Goal: Download file/media

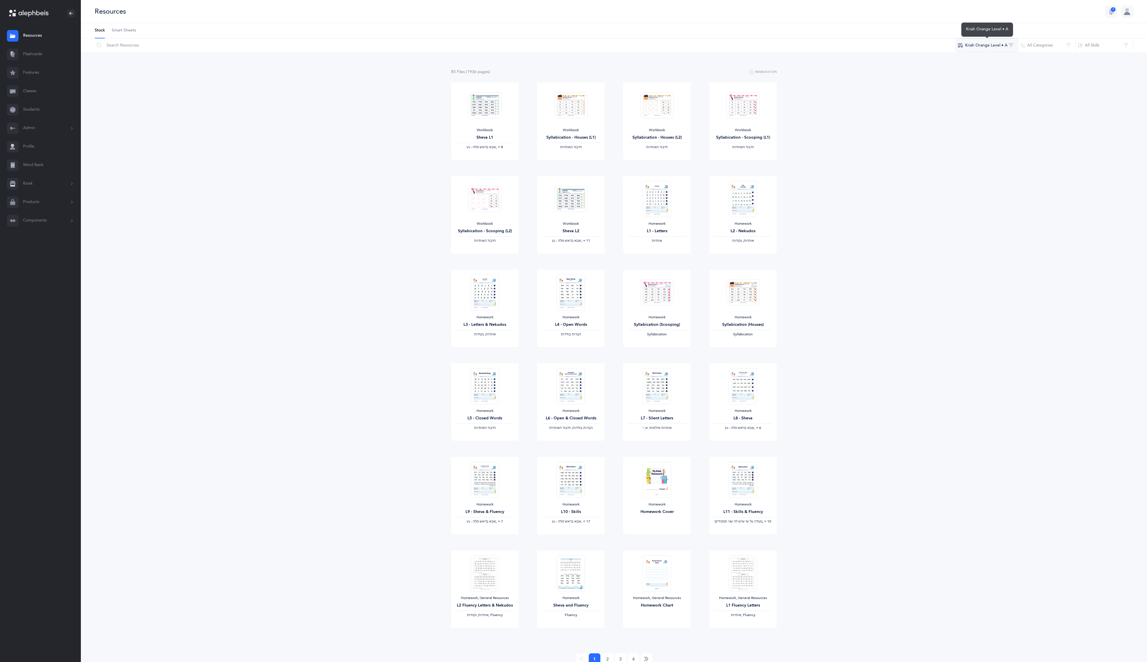
click at [992, 48] on button "Kriah Orange Level • A" at bounding box center [987, 45] width 63 height 14
click at [986, 103] on span "Kriah Red Level • A" at bounding box center [982, 103] width 36 height 5
click at [152, 51] on input "text" at bounding box center [527, 45] width 866 height 14
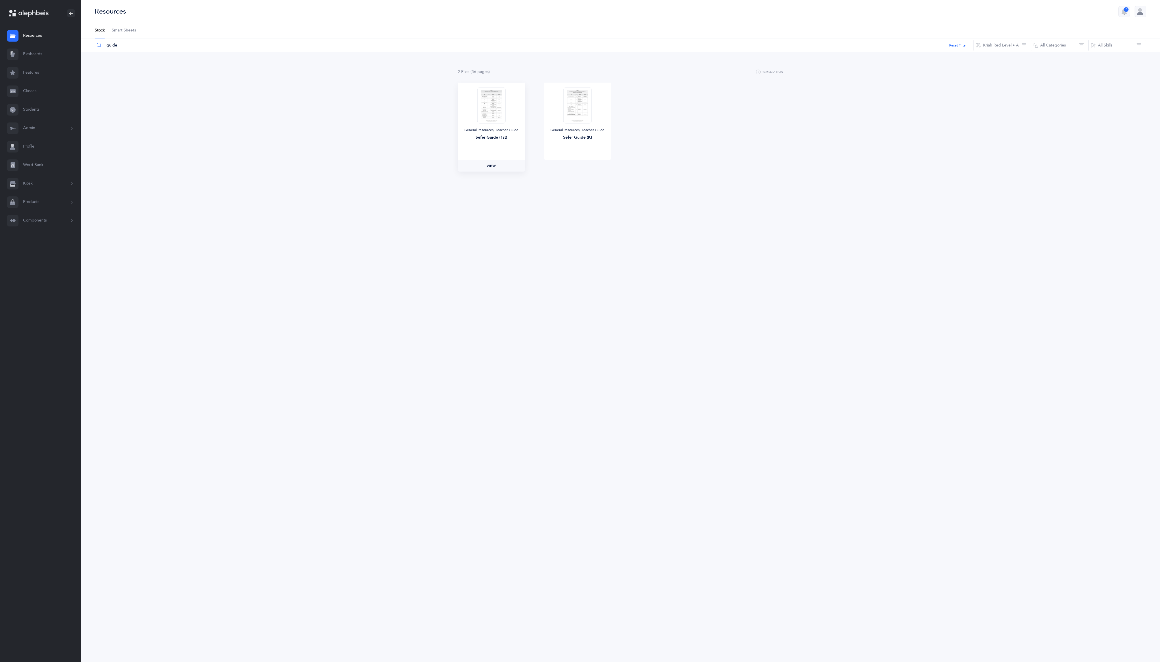
type input "guide"
click at [491, 168] on link "View" at bounding box center [492, 166] width 68 height 12
click at [38, 88] on link "Classes" at bounding box center [40, 91] width 81 height 18
click at [519, 87] on div "Grade 1A" at bounding box center [507, 85] width 73 height 6
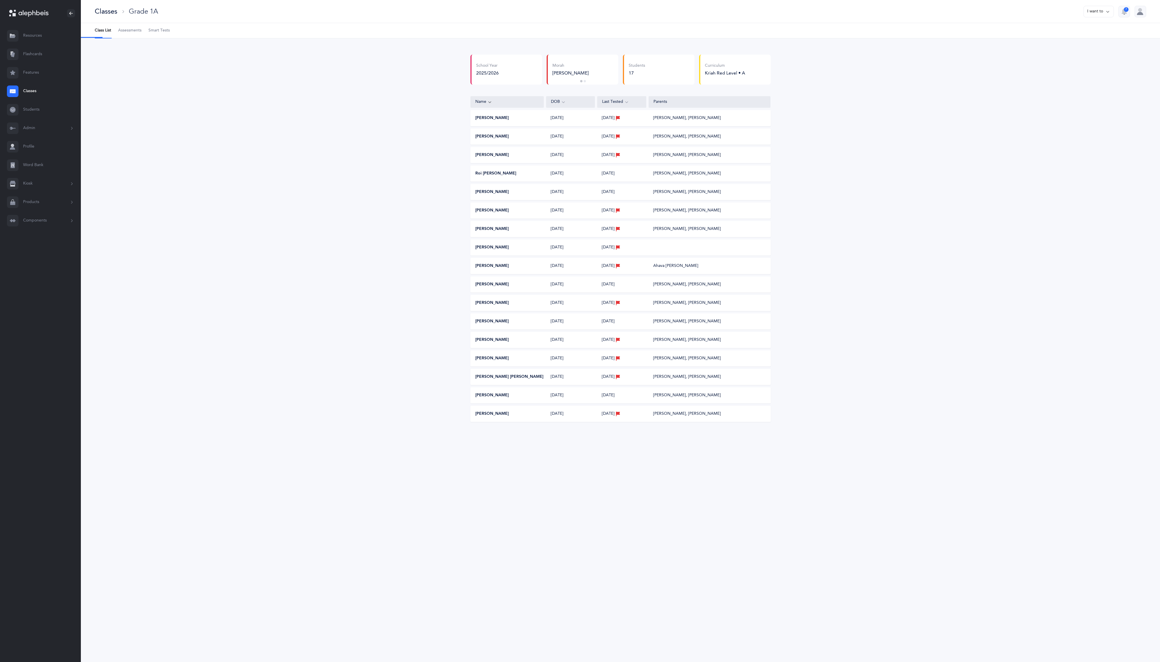
click at [128, 36] on link "Assessments" at bounding box center [129, 30] width 23 height 15
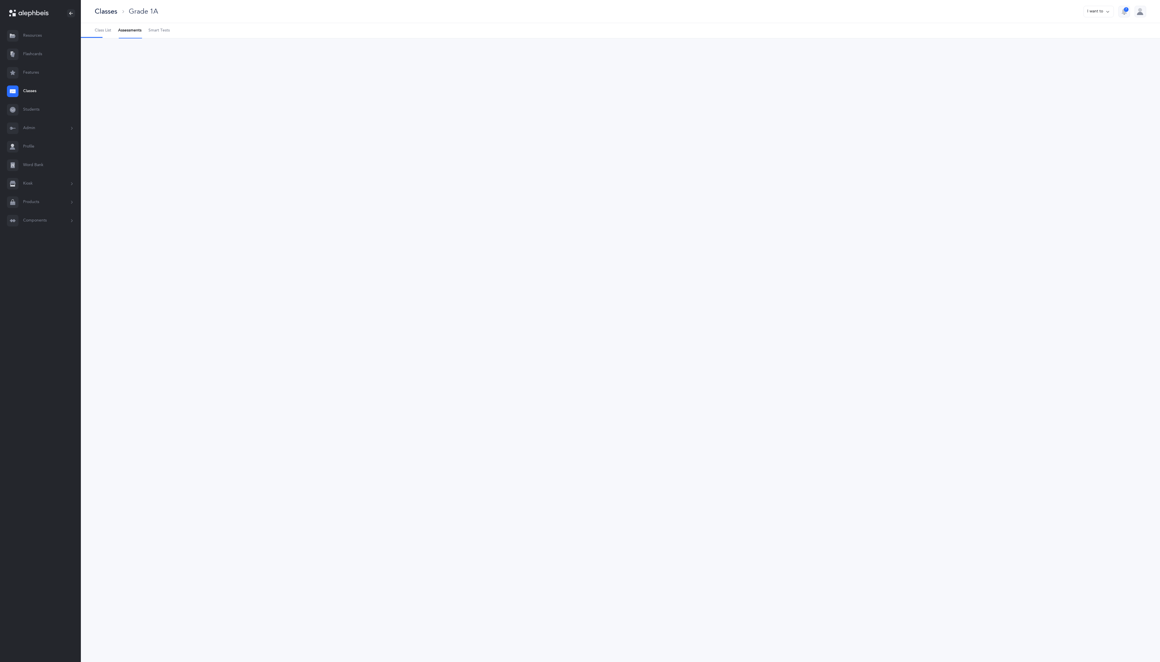
select select "2"
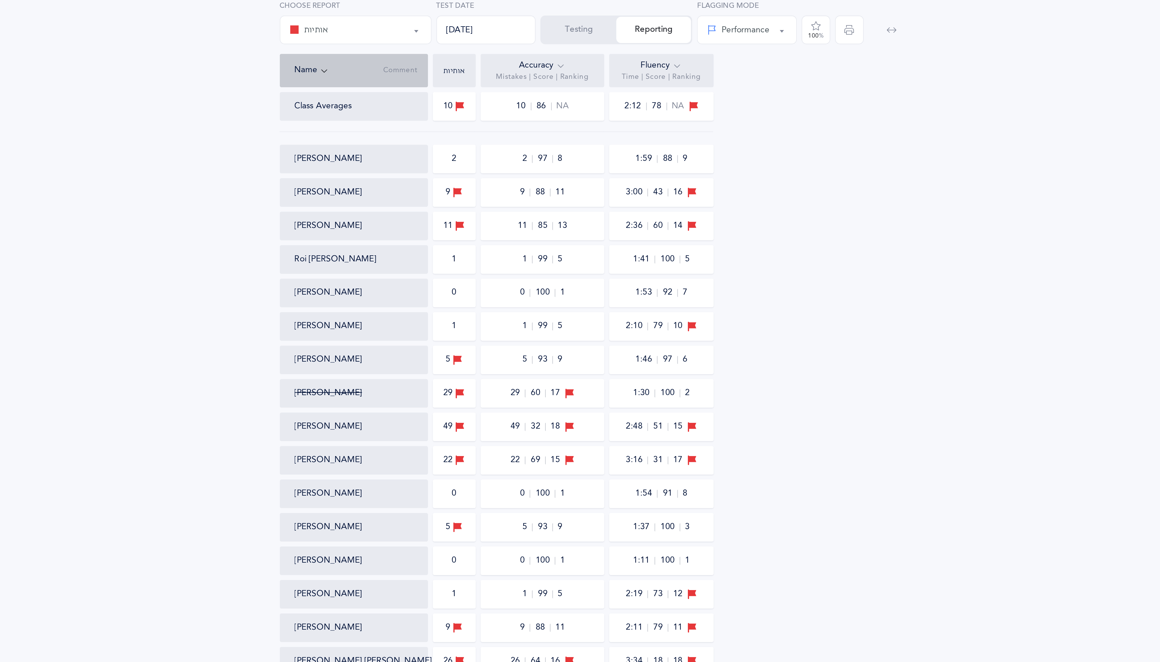
click at [661, 87] on icon at bounding box center [662, 86] width 5 height 6
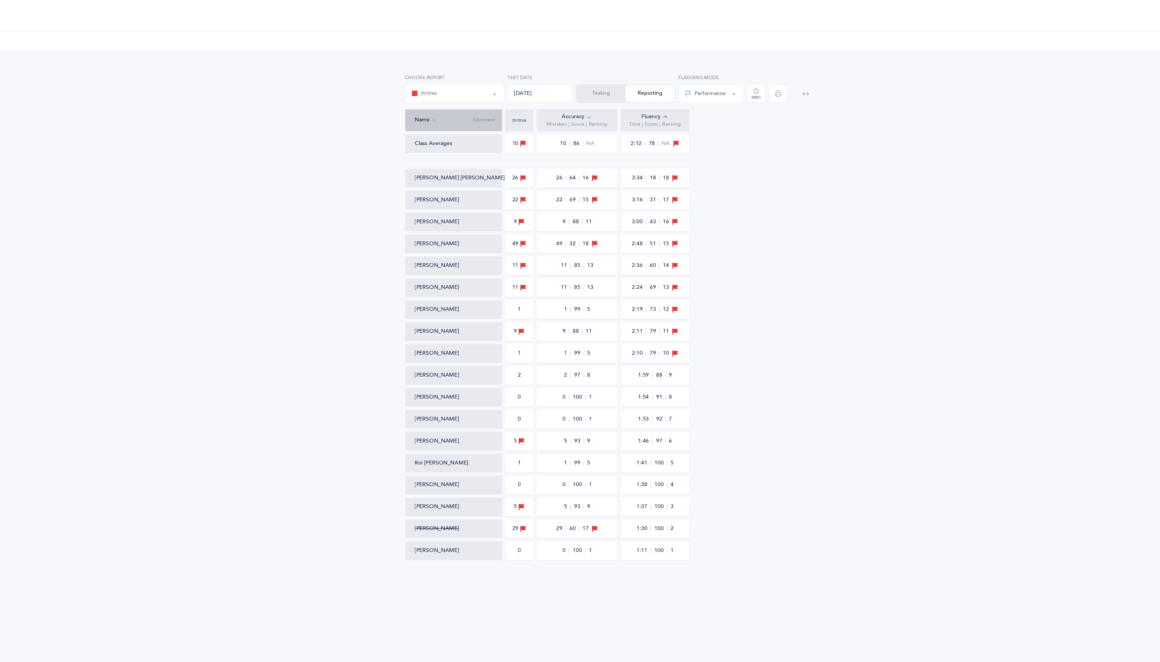
click at [828, 210] on div "אותיות אותיות Choose test 08/26/2025 Test Date Testing Reporting Name Comment T…" at bounding box center [620, 235] width 1047 height 366
click at [896, 223] on div "אותיות אותיות Choose test 08/26/2025 Test Date Testing Reporting Name Comment T…" at bounding box center [620, 235] width 1047 height 366
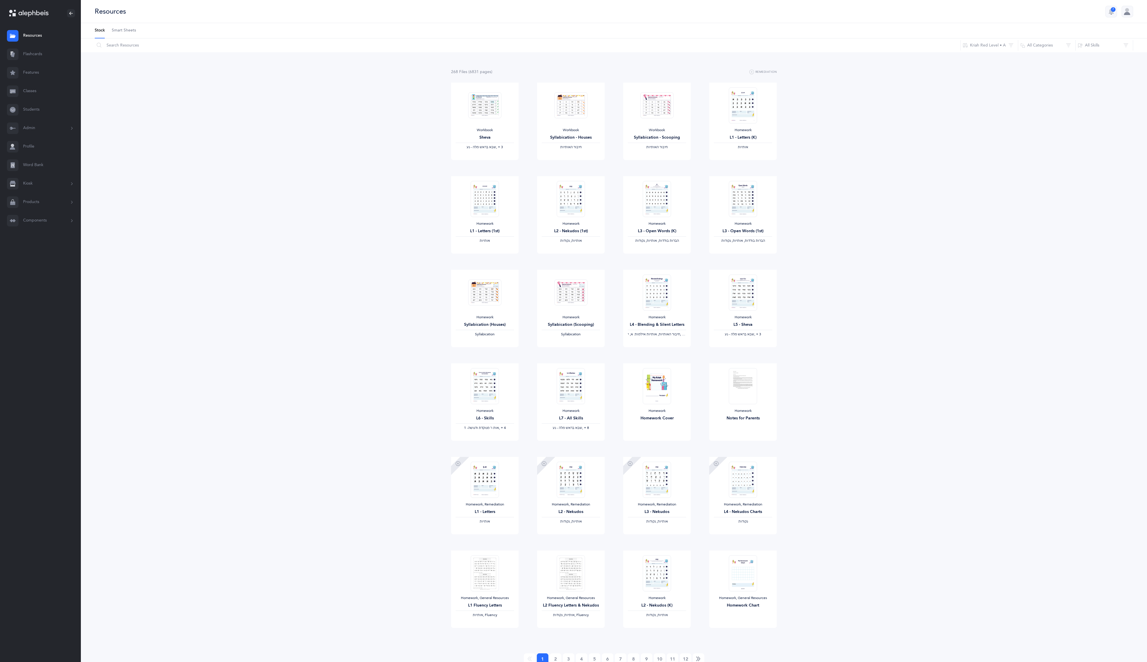
click at [121, 27] on link "Smart Sheets" at bounding box center [124, 30] width 24 height 15
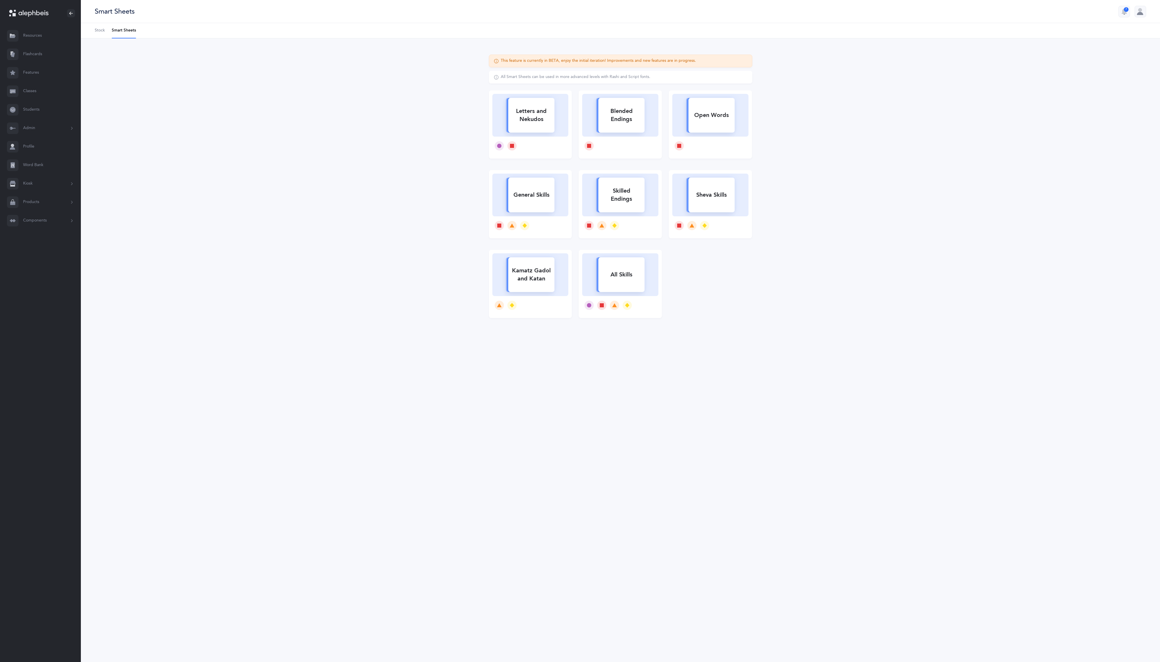
click at [544, 137] on icon at bounding box center [530, 114] width 60 height 44
select select
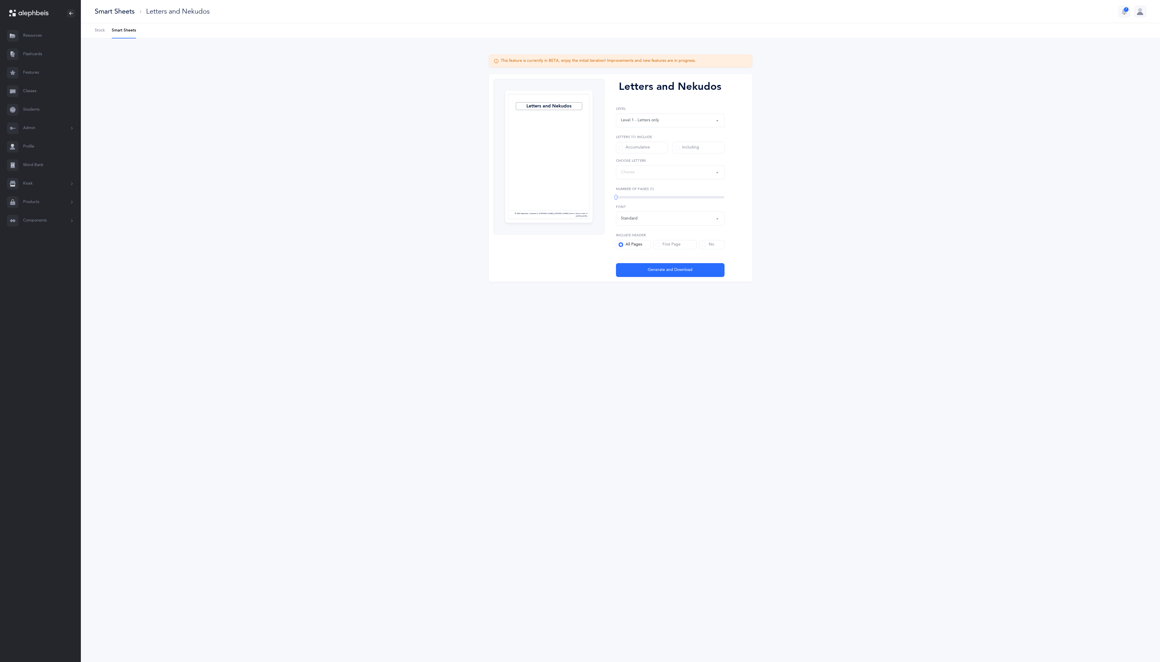
select select "27"
click at [689, 171] on div "Letters up until: ת" at bounding box center [670, 172] width 99 height 10
click at [690, 146] on div "Including" at bounding box center [687, 148] width 24 height 6
click at [0, 0] on input "Including" at bounding box center [0, 0] width 0 height 0
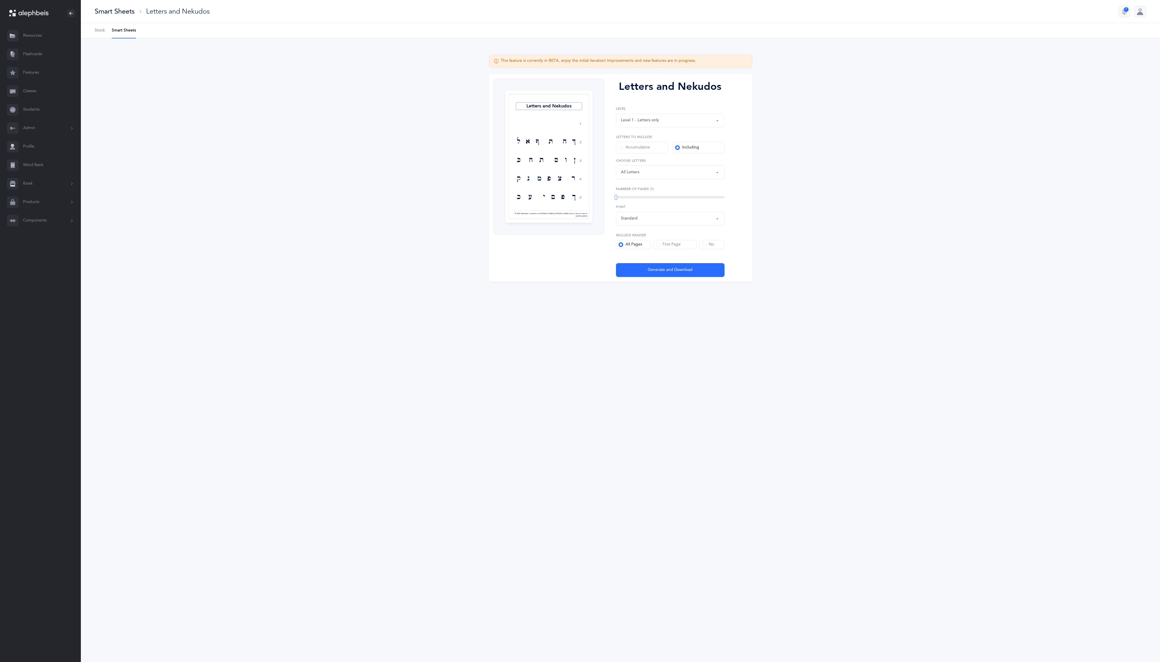
click at [697, 171] on div "Letters: All Letters" at bounding box center [670, 172] width 99 height 10
click at [680, 223] on link "שׁ" at bounding box center [670, 225] width 99 height 12
select select "86"
click at [679, 240] on link "שׂ" at bounding box center [670, 236] width 99 height 12
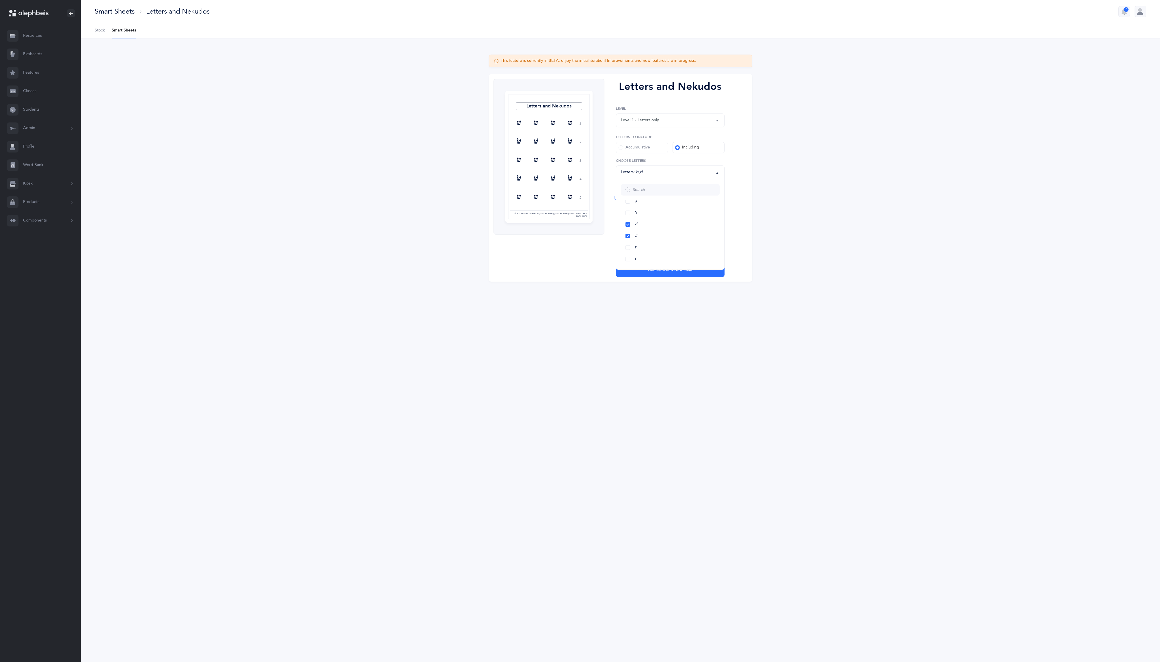
click at [772, 208] on div "This feature is currently in BETA, enjoy the initial iteration! Improvements an…" at bounding box center [620, 171] width 1079 height 266
click at [686, 221] on div "Standard" at bounding box center [670, 219] width 99 height 10
click at [781, 177] on div "This feature is currently in BETA, enjoy the initial iteration! Improvements an…" at bounding box center [620, 171] width 1079 height 266
click at [706, 116] on div "Level 1 - Letters only" at bounding box center [670, 121] width 99 height 10
click at [666, 171] on span "Level 4 - Letters with Nekudos" at bounding box center [661, 172] width 72 height 5
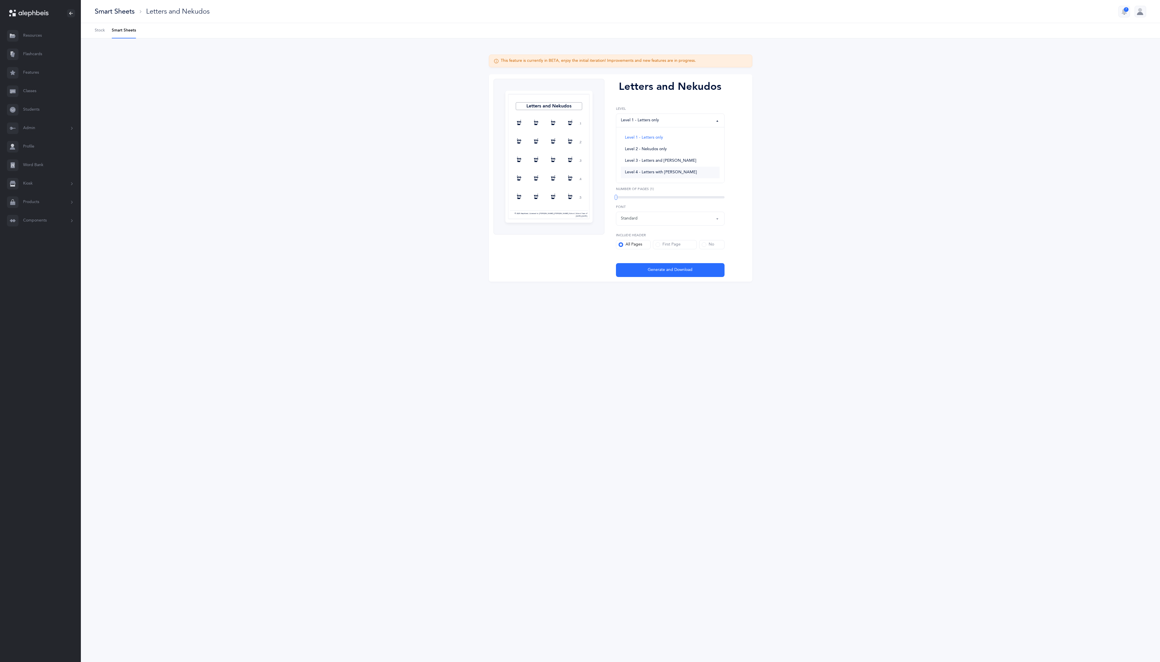
select select "4"
click at [651, 194] on button "All Nekudos" at bounding box center [670, 201] width 109 height 14
click at [665, 269] on link "שורוק" at bounding box center [670, 267] width 99 height 12
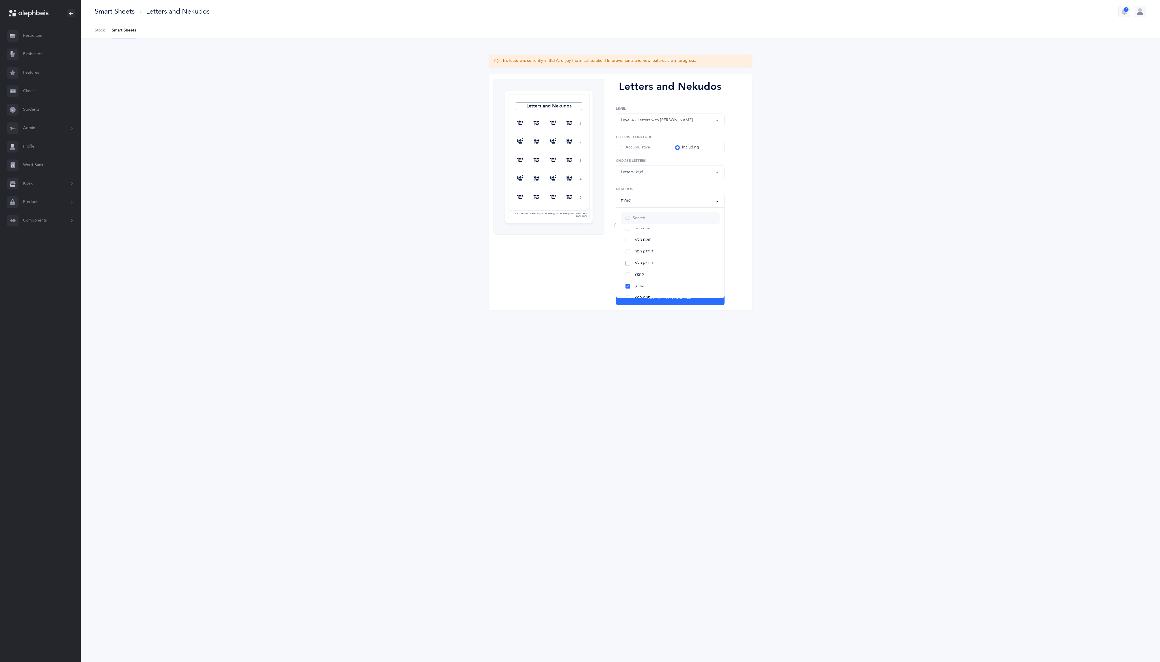
click at [670, 260] on link "חיריק מלא" at bounding box center [670, 263] width 99 height 12
click at [669, 237] on link "חולם מלא" at bounding box center [670, 240] width 99 height 12
select select "34"
click at [744, 180] on div "Letters and Nekudos 1. 2. 3. 4. 5. שׁוּ שׂוֹ שׁוֹ שׂוּ שׂוּ שׁוֹ שׁוֹ שׂוֹ שׁוֹ…" at bounding box center [620, 192] width 263 height 236
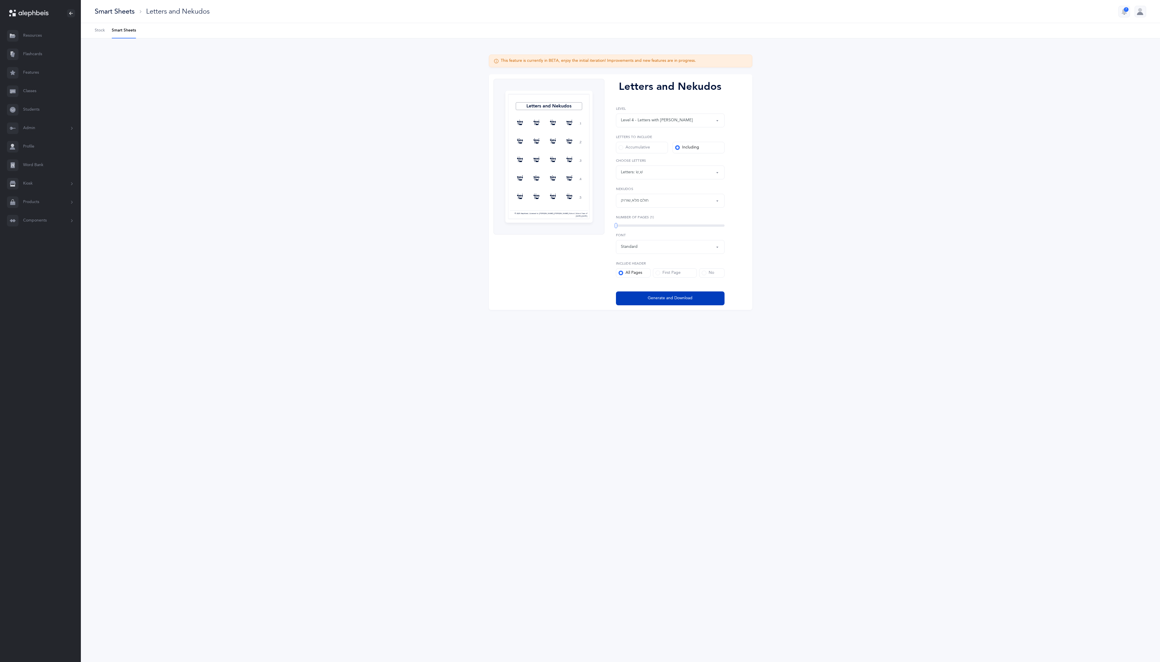
click at [675, 296] on span "Generate and Download" at bounding box center [670, 298] width 45 height 6
select select "4"
select select "86"
select select "34"
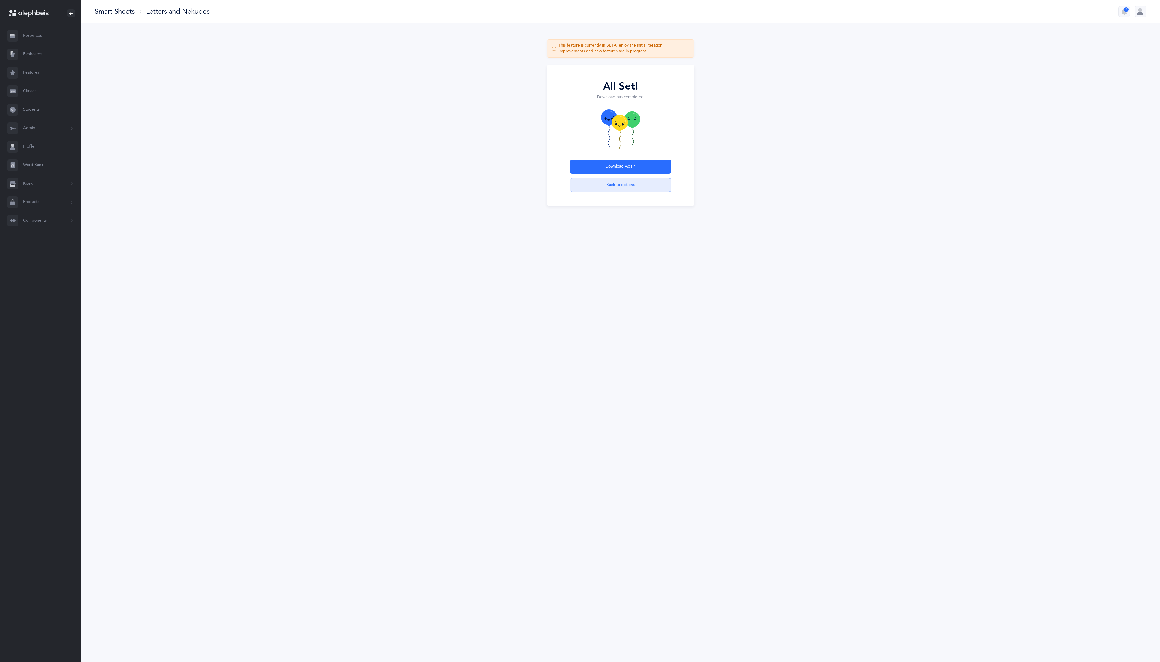
click at [630, 186] on button "Back to options" at bounding box center [621, 185] width 102 height 14
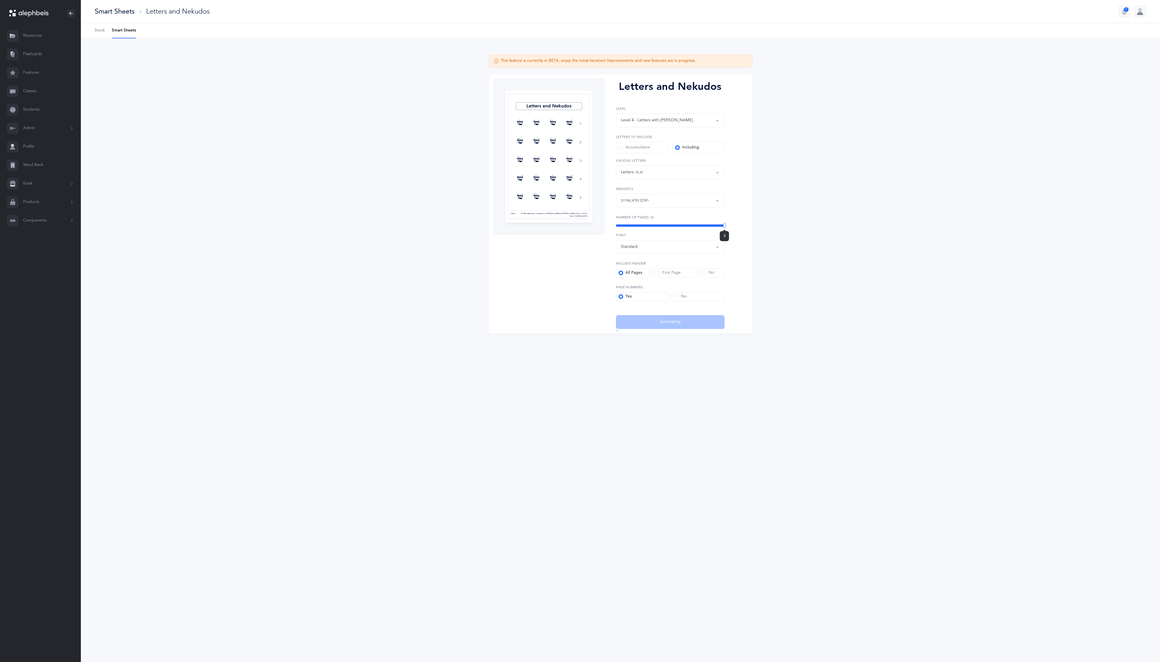
drag, startPoint x: 617, startPoint y: 226, endPoint x: 952, endPoint y: 226, distance: 335.0
click at [952, 226] on div "This feature is currently in BETA, enjoy the initial iteration! Improvements an…" at bounding box center [620, 197] width 1079 height 318
click at [699, 316] on button "Generate and Download" at bounding box center [670, 322] width 109 height 14
select select "4"
select select "86"
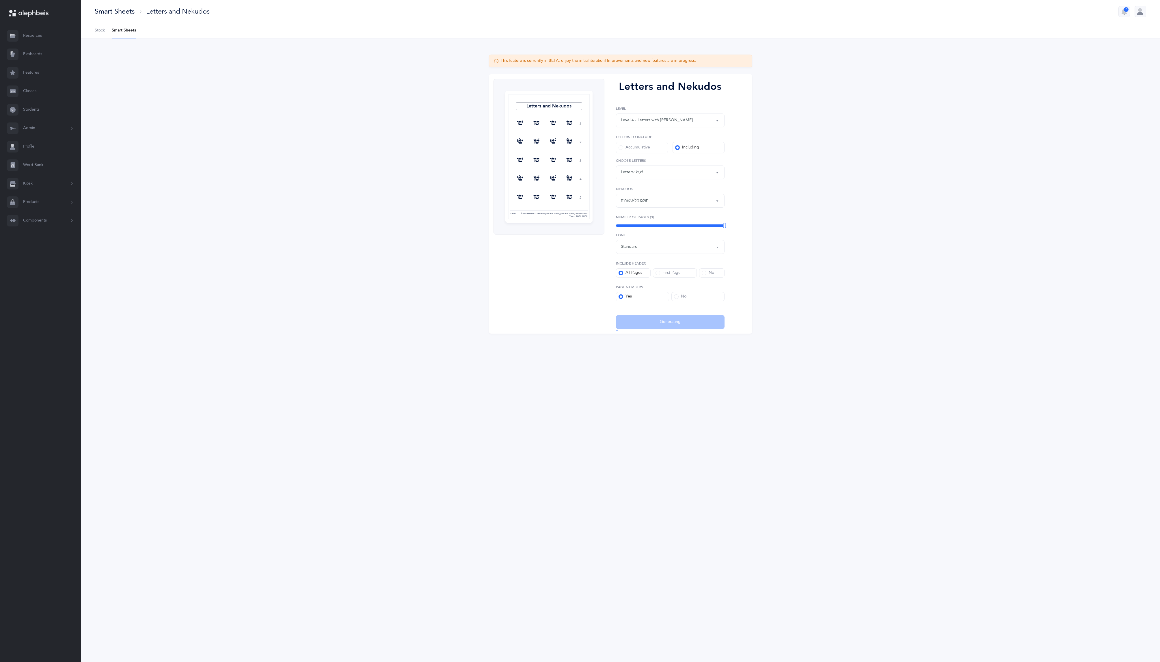
select select "34"
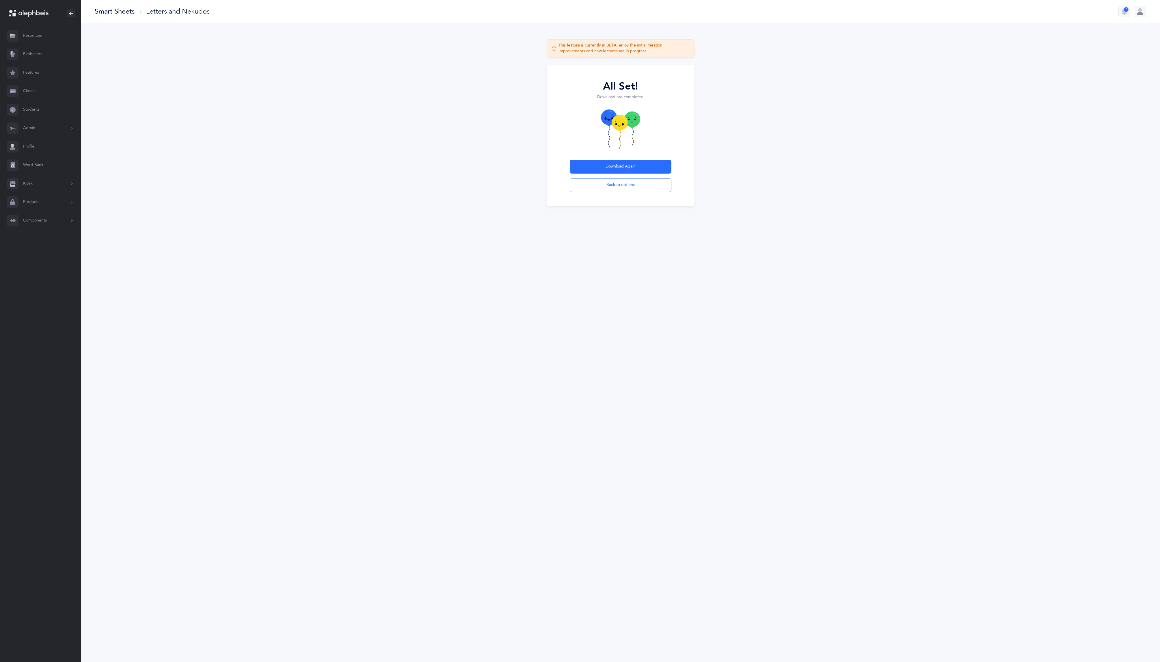
click at [108, 13] on div "Smart Sheets" at bounding box center [115, 12] width 40 height 10
